Goal: Find specific page/section: Find specific page/section

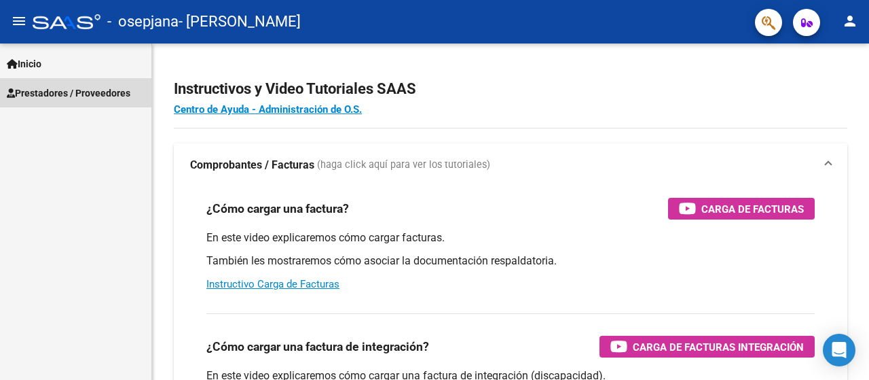
click at [54, 93] on span "Prestadores / Proveedores" at bounding box center [69, 93] width 124 height 15
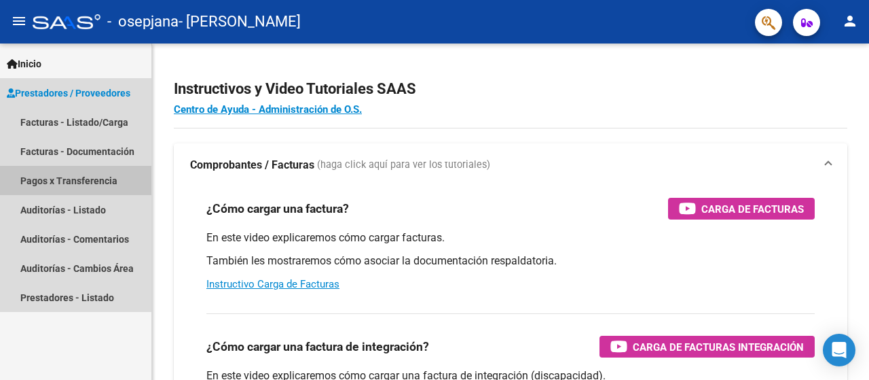
click at [86, 180] on link "Pagos x Transferencia" at bounding box center [75, 180] width 151 height 29
